Goal: Navigation & Orientation: Find specific page/section

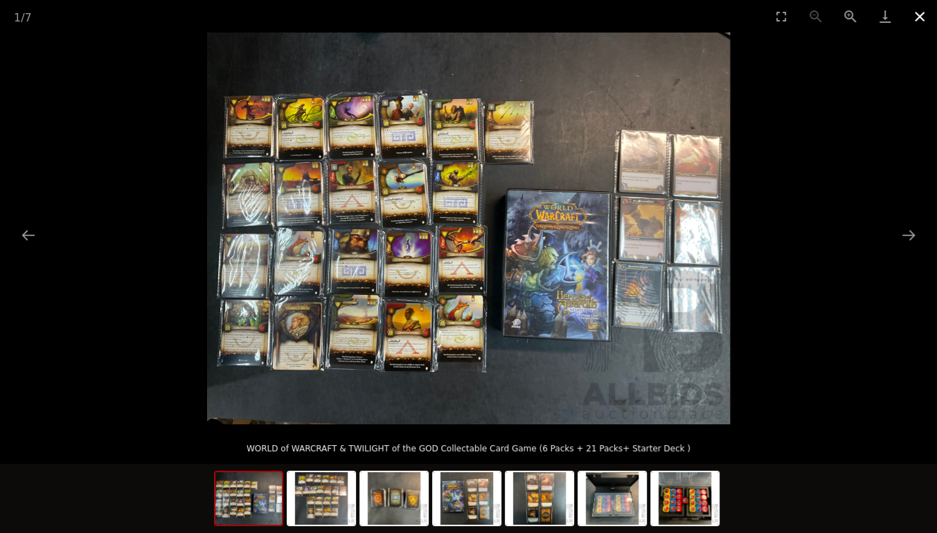
click at [919, 15] on button "Close gallery" at bounding box center [920, 16] width 35 height 33
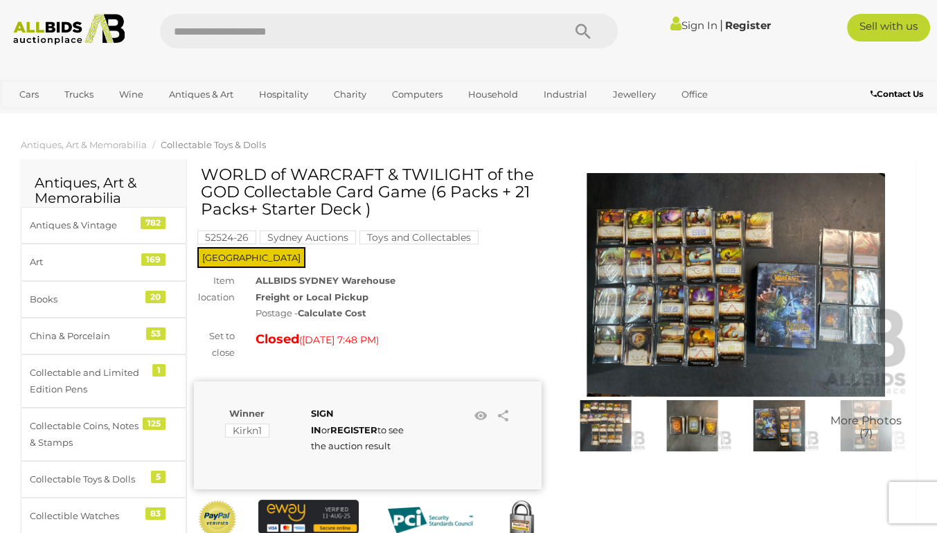
click at [10, 28] on img at bounding box center [69, 29] width 125 height 31
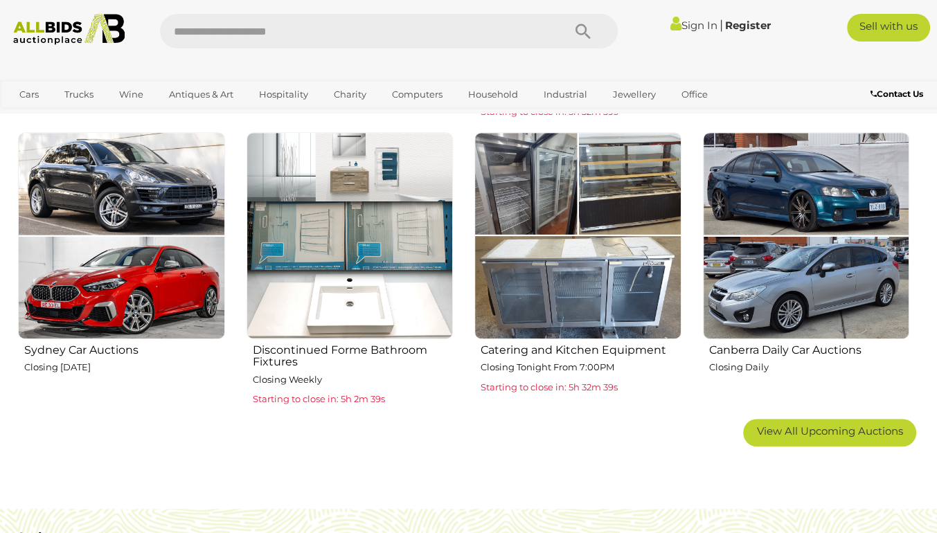
scroll to position [762, 0]
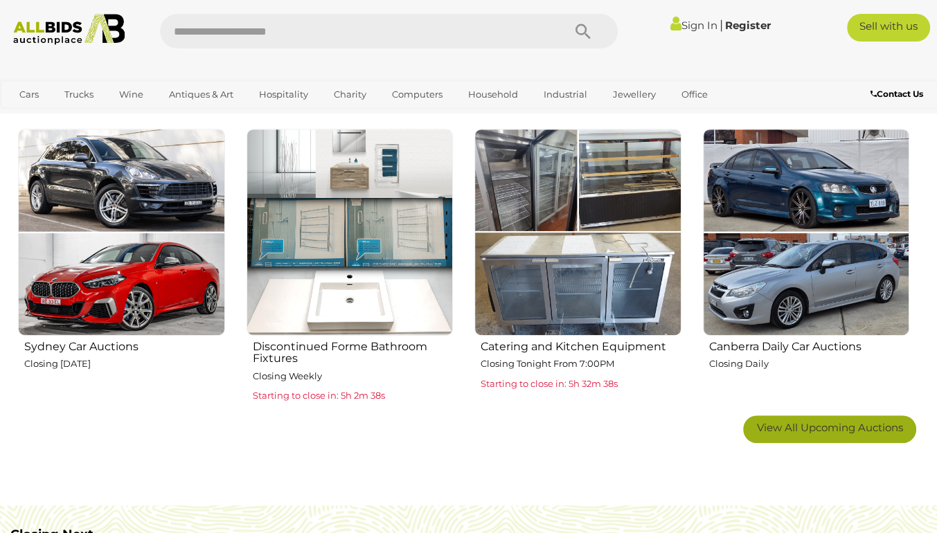
click at [826, 427] on span "View All Upcoming Auctions" at bounding box center [830, 427] width 146 height 13
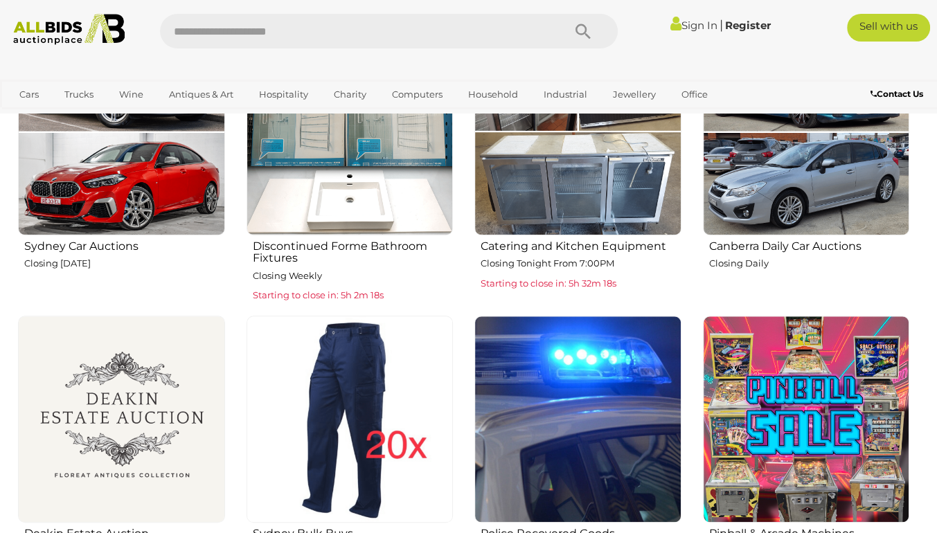
scroll to position [970, 0]
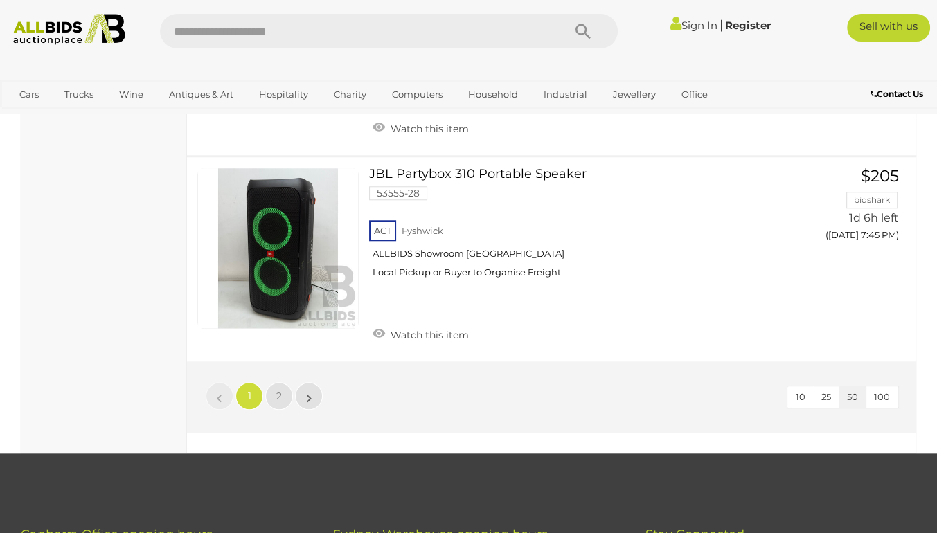
scroll to position [10528, 0]
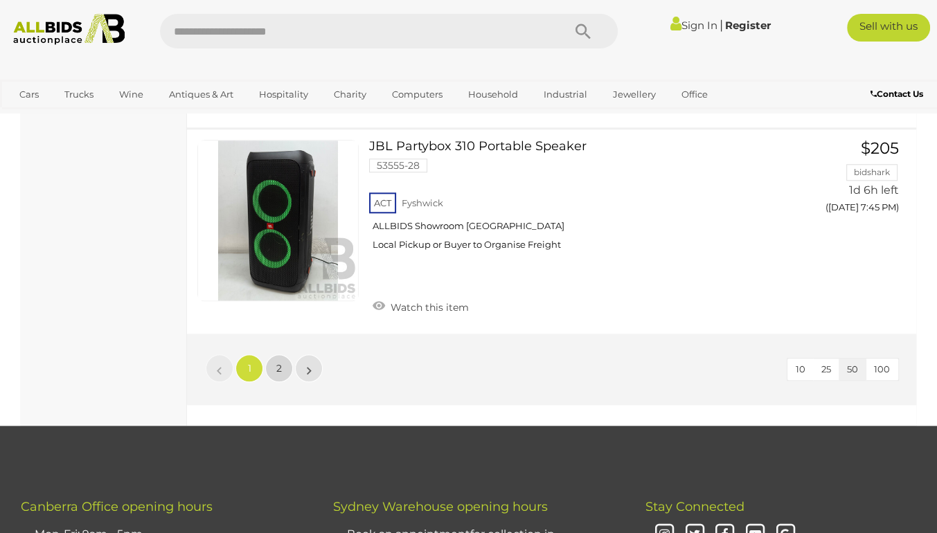
click at [284, 355] on link "2" at bounding box center [279, 369] width 28 height 28
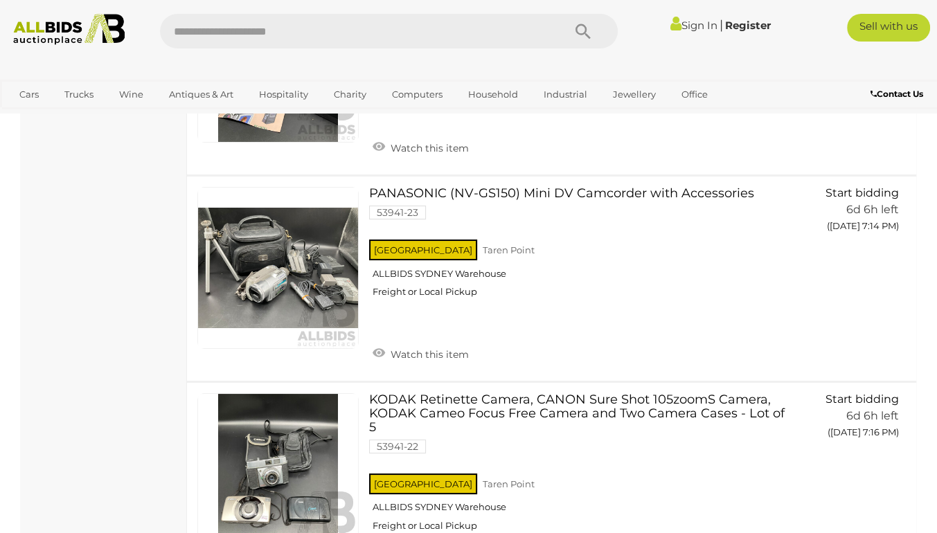
scroll to position [9212, 0]
